Goal: Check status

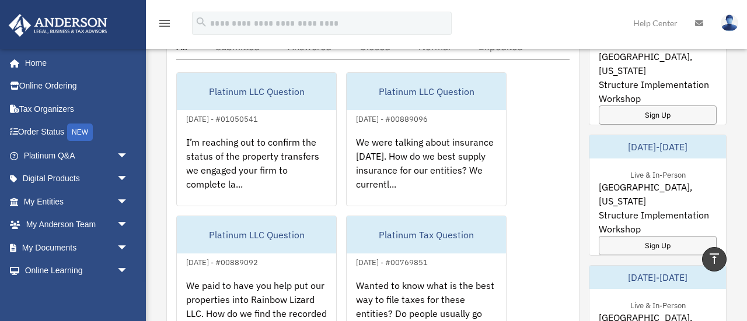
scroll to position [730, 0]
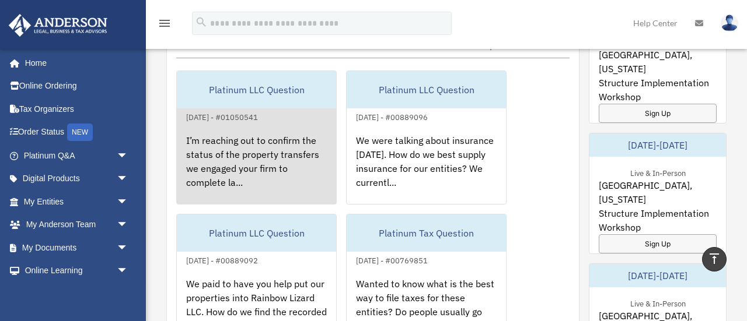
click at [219, 173] on div "I’m reaching out to confirm the status of the property transfers we engaged you…" at bounding box center [256, 169] width 159 height 91
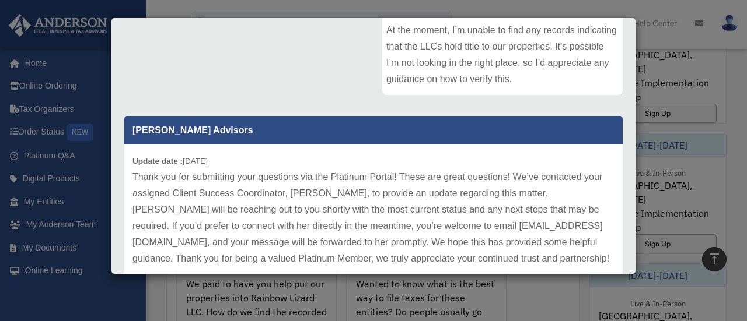
scroll to position [318, 0]
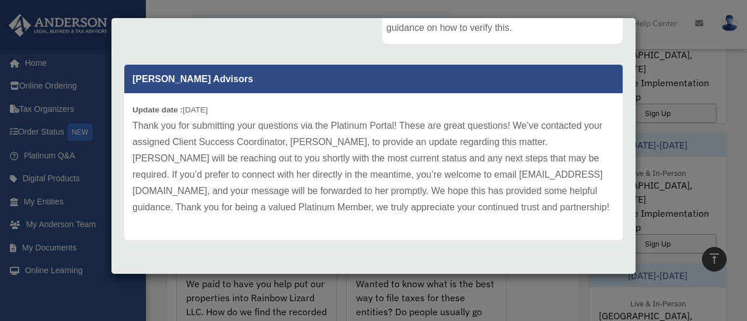
click at [369, 156] on p "Thank you for submitting your questions via the Platinum Portal! These are grea…" at bounding box center [373, 167] width 482 height 98
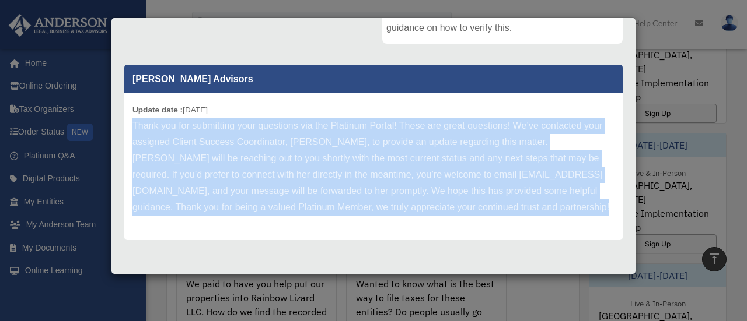
click at [369, 156] on p "Thank you for submitting your questions via the Platinum Portal! These are grea…" at bounding box center [373, 167] width 482 height 98
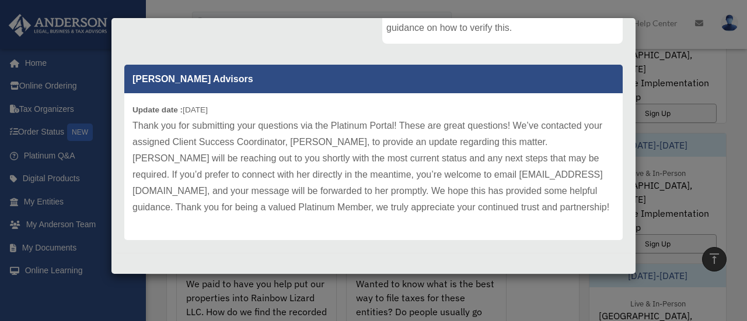
click at [369, 156] on p "Thank you for submitting your questions via the Platinum Portal! These are grea…" at bounding box center [373, 167] width 482 height 98
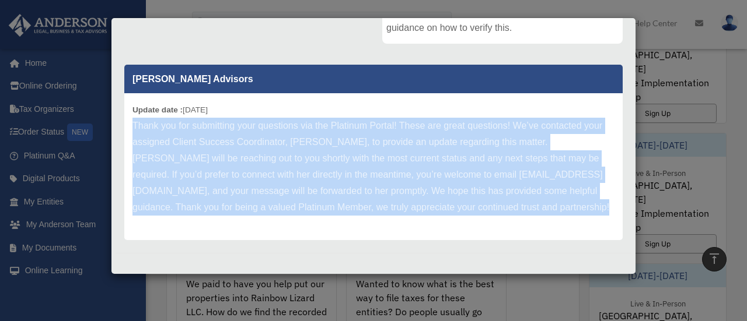
click at [369, 156] on p "Thank you for submitting your questions via the Platinum Portal! These are grea…" at bounding box center [373, 167] width 482 height 98
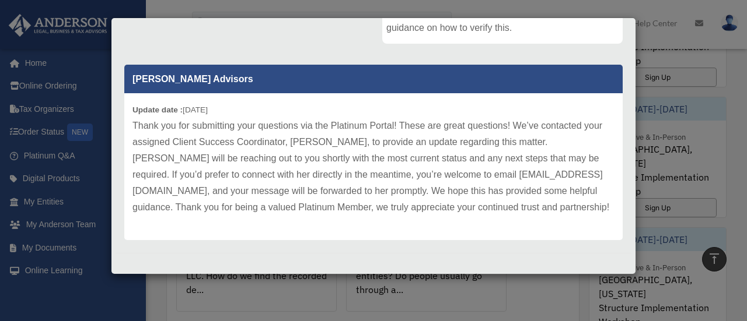
scroll to position [768, 0]
click at [369, 156] on p "Thank you for submitting your questions via the Platinum Portal! These are grea…" at bounding box center [373, 167] width 482 height 98
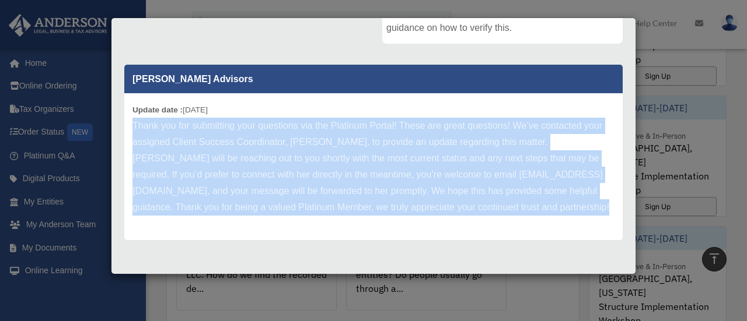
click at [369, 156] on p "Thank you for submitting your questions via the Platinum Portal! These are grea…" at bounding box center [373, 167] width 482 height 98
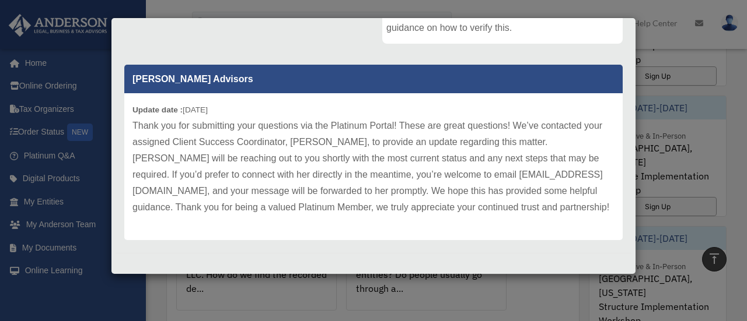
click at [369, 156] on p "Thank you for submitting your questions via the Platinum Portal! These are grea…" at bounding box center [373, 167] width 482 height 98
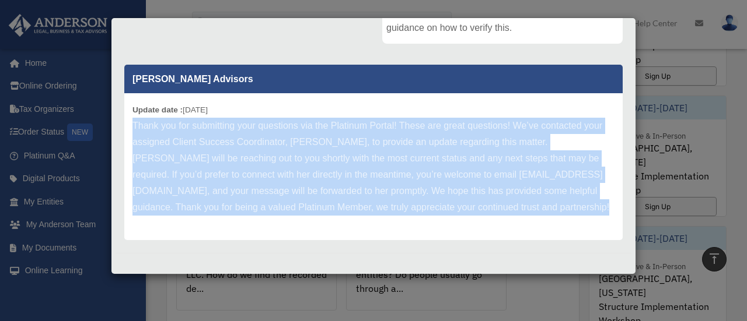
click at [369, 156] on p "Thank you for submitting your questions via the Platinum Portal! These are grea…" at bounding box center [373, 167] width 482 height 98
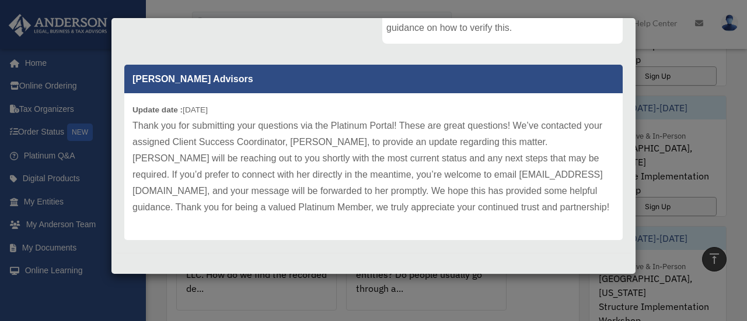
click at [380, 178] on p "Thank you for submitting your questions via the Platinum Portal! These are grea…" at bounding box center [373, 167] width 482 height 98
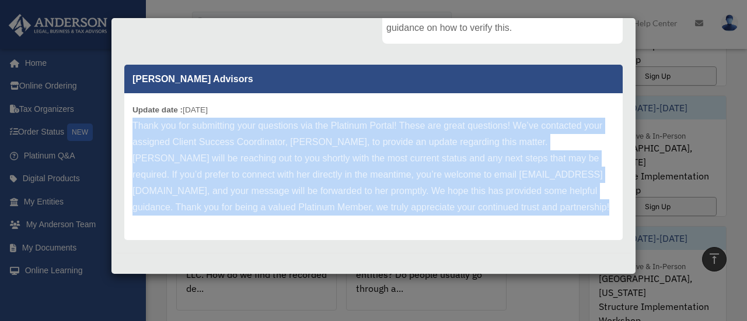
click at [380, 178] on p "Thank you for submitting your questions via the Platinum Portal! These are grea…" at bounding box center [373, 167] width 482 height 98
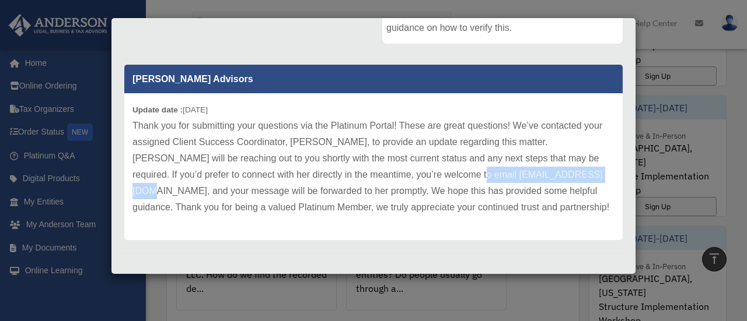
drag, startPoint x: 411, startPoint y: 175, endPoint x: 546, endPoint y: 177, distance: 134.8
click at [546, 177] on p "Thank you for submitting your questions via the Platinum Portal! These are grea…" at bounding box center [373, 167] width 482 height 98
copy p "[EMAIL_ADDRESS][DOMAIN_NAME]"
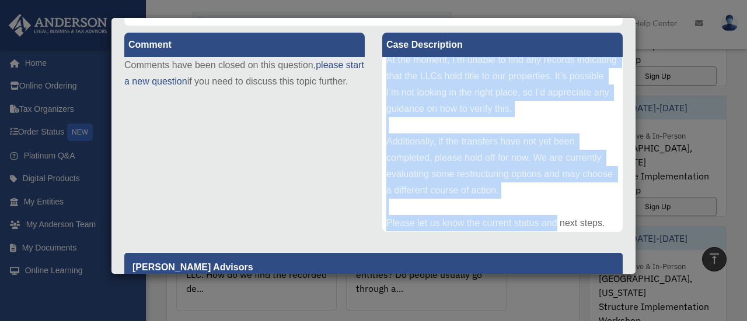
scroll to position [111, 0]
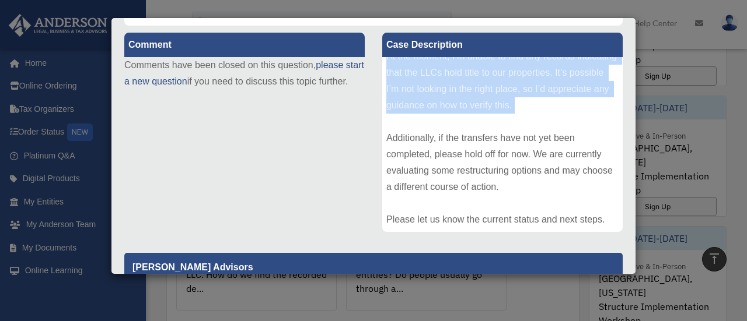
drag, startPoint x: 387, startPoint y: 68, endPoint x: 547, endPoint y: 117, distance: 167.7
click at [547, 117] on div "I’m reaching out to confirm the status of the property transfers we engaged you…" at bounding box center [502, 144] width 240 height 175
copy div "I’m reaching out to confirm the status of the property transfers we engaged you…"
